Goal: Navigation & Orientation: Find specific page/section

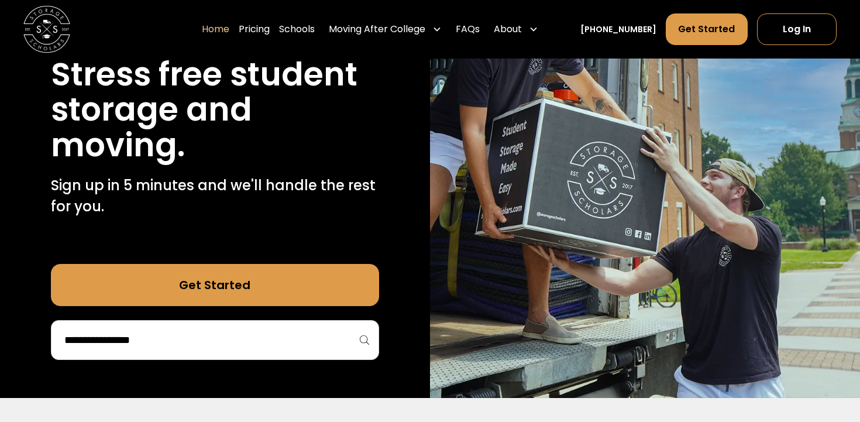
scroll to position [150, 0]
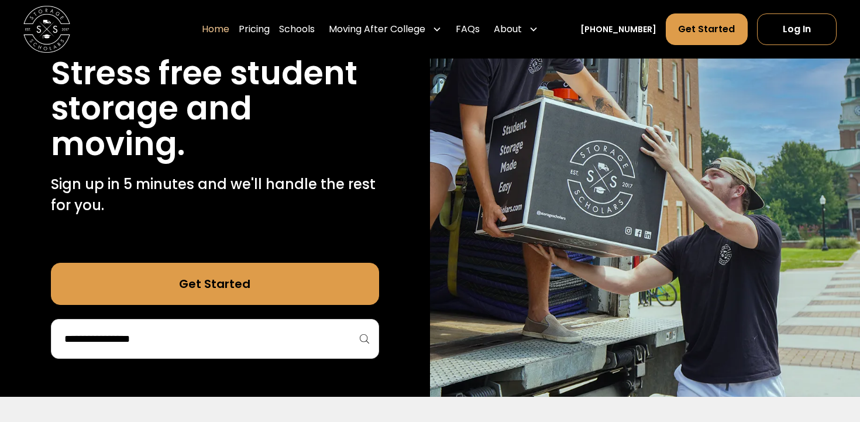
click at [178, 349] on div at bounding box center [215, 339] width 328 height 40
click at [170, 330] on input "search" at bounding box center [215, 339] width 304 height 20
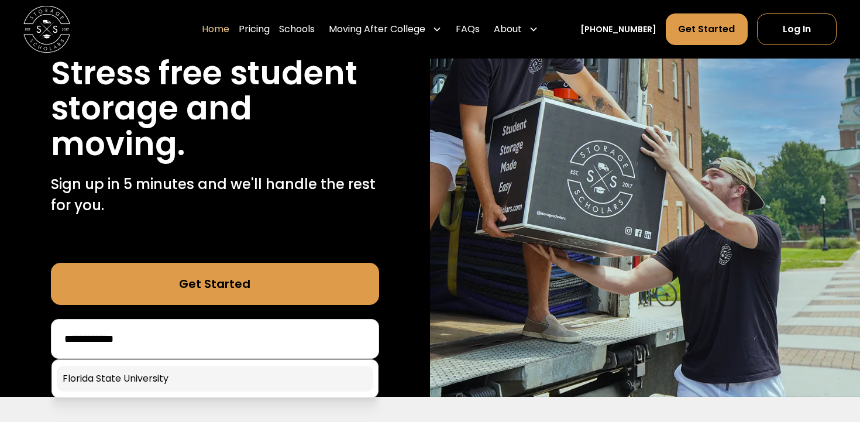
type input "**********"
click at [183, 373] on link at bounding box center [215, 379] width 316 height 26
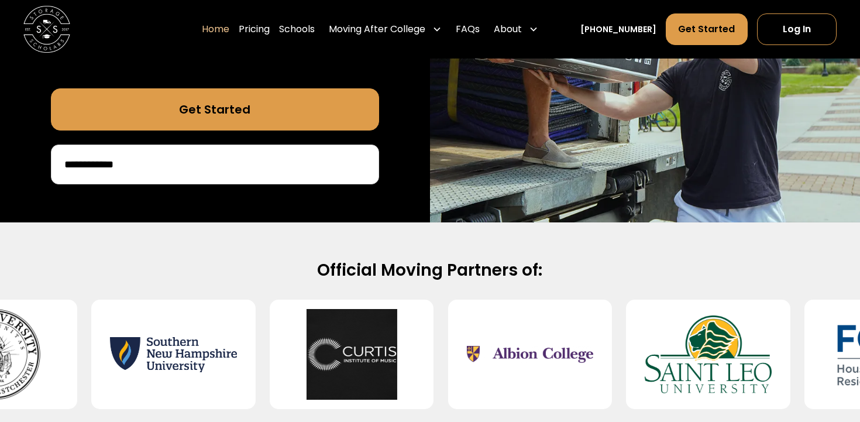
scroll to position [321, 0]
